Goal: Task Accomplishment & Management: Manage account settings

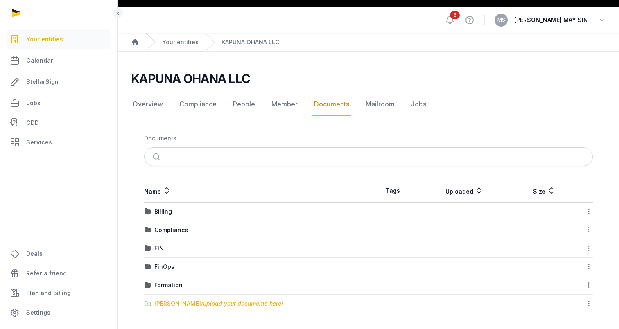
click at [181, 303] on div "[PERSON_NAME] (upload your documents here)" at bounding box center [218, 304] width 129 height 8
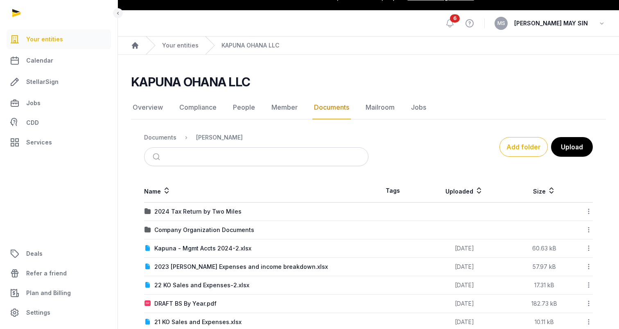
scroll to position [34, 0]
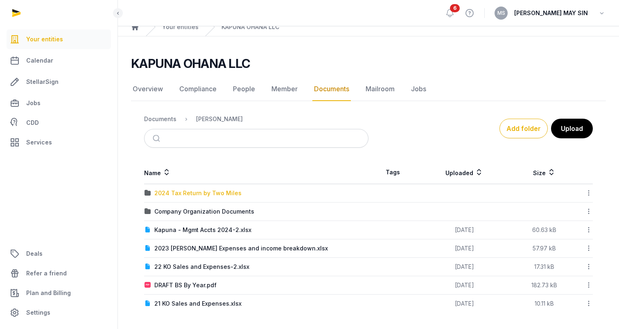
click at [215, 191] on div "2024 Tax Return by Two Miles" at bounding box center [197, 193] width 87 height 8
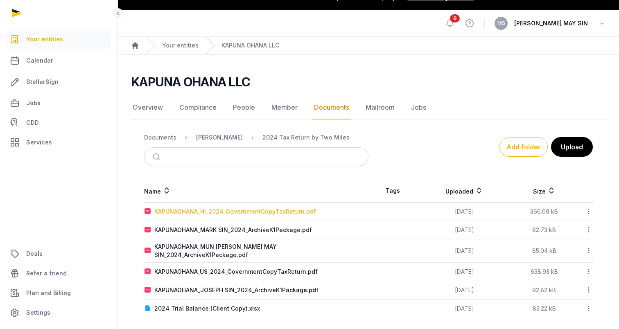
scroll to position [11, 0]
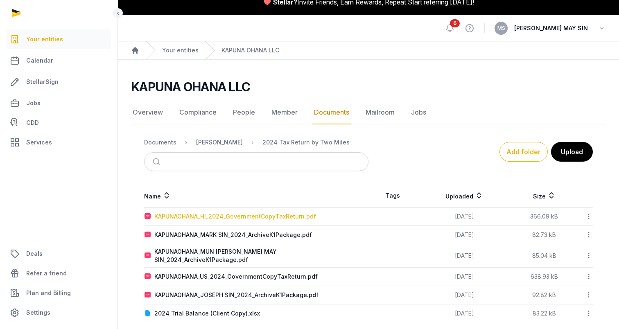
click at [240, 215] on div "KAPUNAOHANA_HI_2024_GovernmentCopyTaxReturn.pdf" at bounding box center [235, 216] width 162 height 8
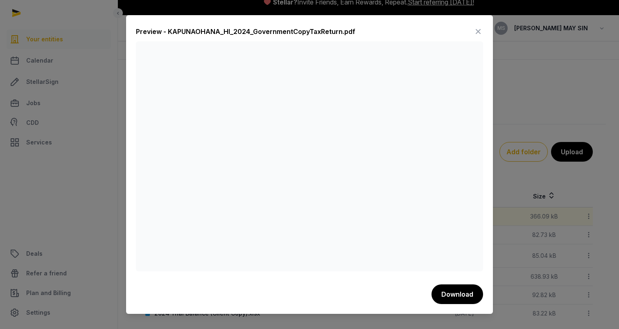
click at [479, 31] on icon at bounding box center [478, 31] width 10 height 13
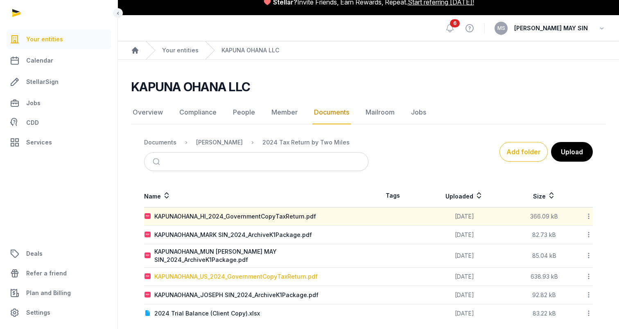
click at [285, 273] on div "KAPUNAOHANA_US_2024_GovernmentCopyTaxReturn.pdf" at bounding box center [235, 277] width 163 height 8
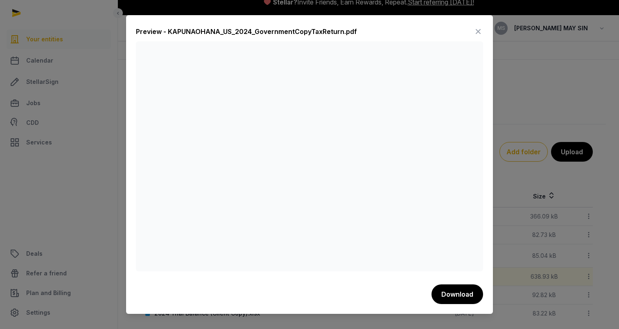
click at [479, 30] on icon at bounding box center [478, 31] width 10 height 13
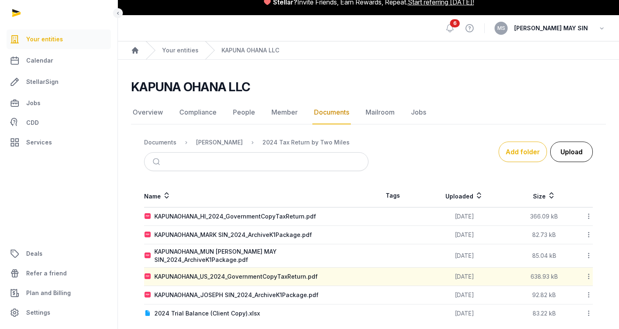
click at [567, 152] on button "Upload" at bounding box center [571, 152] width 43 height 20
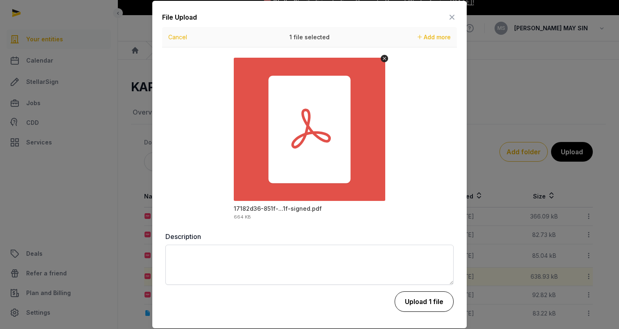
click at [424, 303] on button "Upload 1 file" at bounding box center [424, 302] width 59 height 20
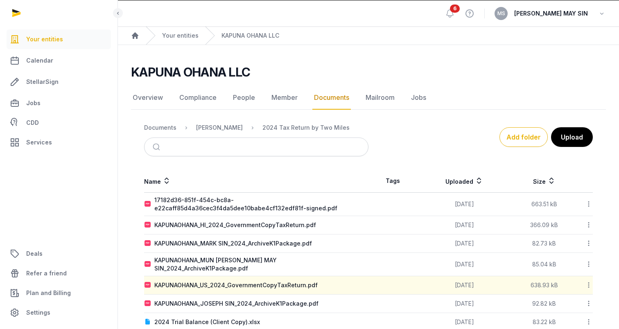
scroll to position [39, 0]
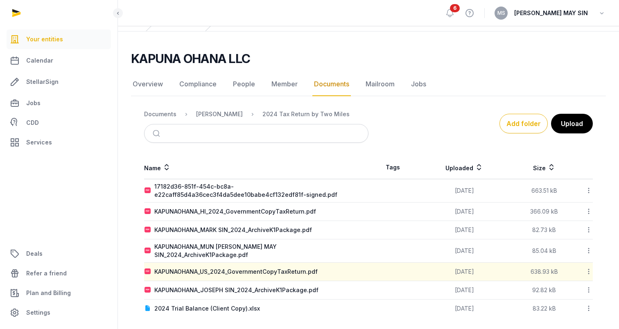
click at [592, 189] on icon at bounding box center [588, 190] width 7 height 9
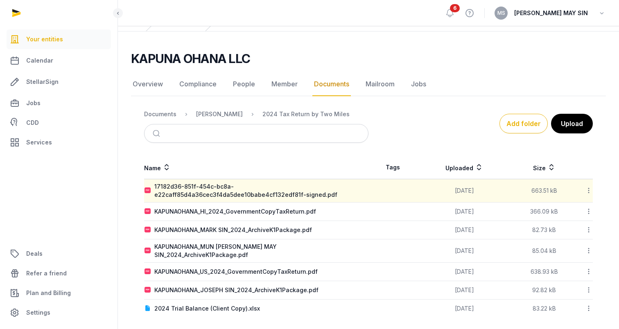
click at [589, 192] on icon at bounding box center [588, 190] width 7 height 9
click at [571, 271] on div "Delete" at bounding box center [560, 271] width 66 height 15
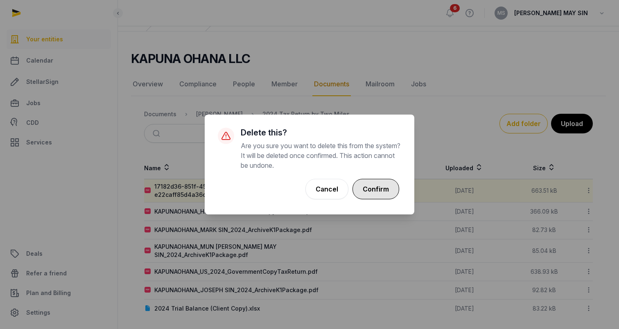
click at [377, 186] on button "Confirm" at bounding box center [376, 189] width 47 height 20
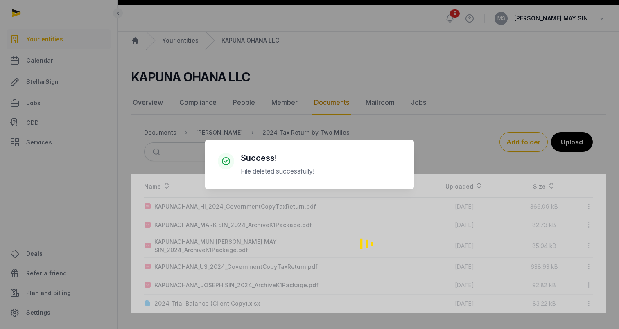
scroll to position [16, 0]
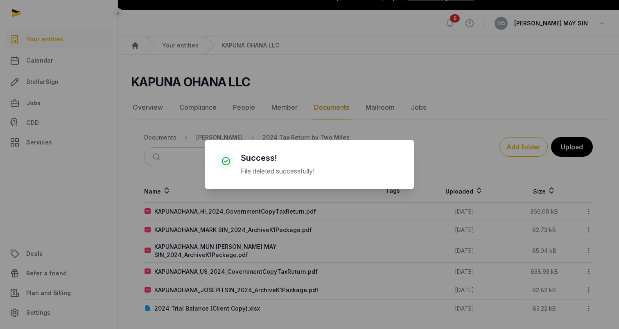
click at [259, 211] on div "× Success! File deleted successfully! Cancel No OK" at bounding box center [309, 164] width 619 height 329
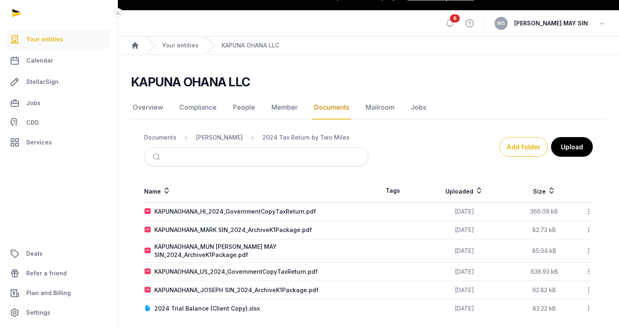
click at [317, 214] on div "KAPUNAOHANA_HI_2024_GovernmentCopyTaxReturn.pdf" at bounding box center [257, 212] width 224 height 8
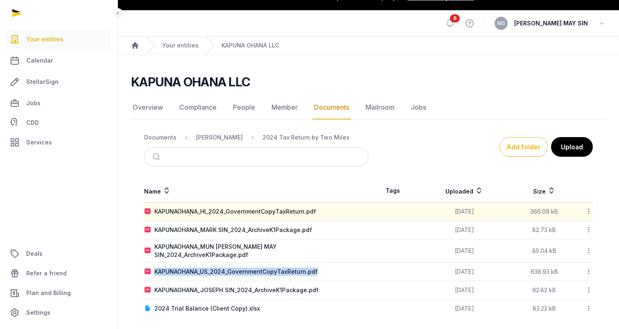
drag, startPoint x: 322, startPoint y: 265, endPoint x: 161, endPoint y: 276, distance: 161.3
click at [156, 268] on div "KAPUNAOHANA_US_2024_GovernmentCopyTaxReturn.pdf" at bounding box center [257, 272] width 224 height 8
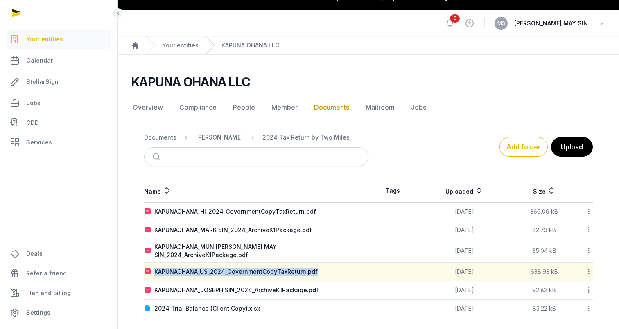
copy div "KAPUNAOHANA_US_2024_GovernmentCopyTaxReturn.pdf"
click at [575, 146] on button "Upload" at bounding box center [571, 147] width 43 height 20
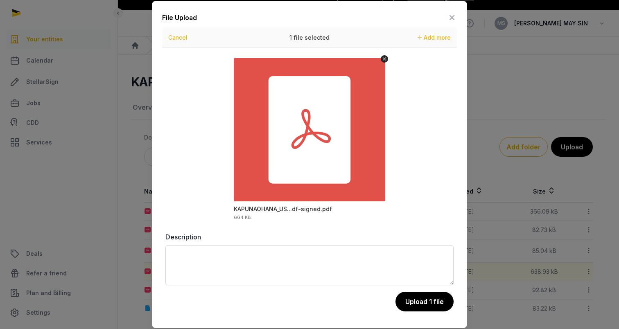
click at [413, 303] on button "Upload 1 file" at bounding box center [424, 302] width 58 height 20
